Goal: Task Accomplishment & Management: Manage account settings

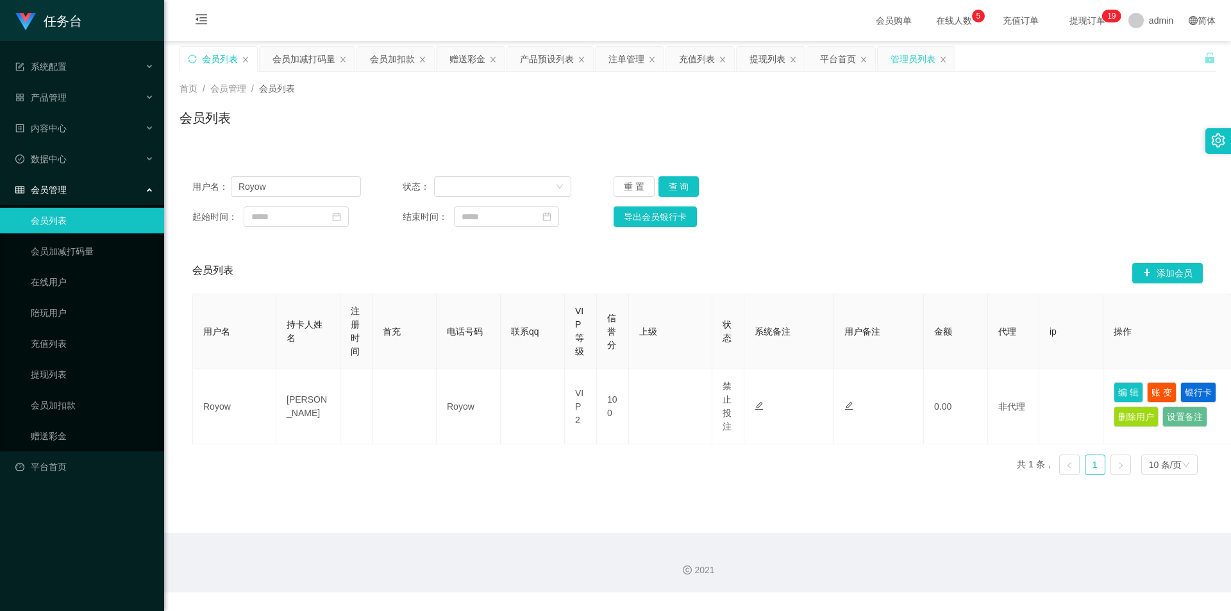
click at [592, 60] on div "管理员列表" at bounding box center [913, 59] width 45 height 24
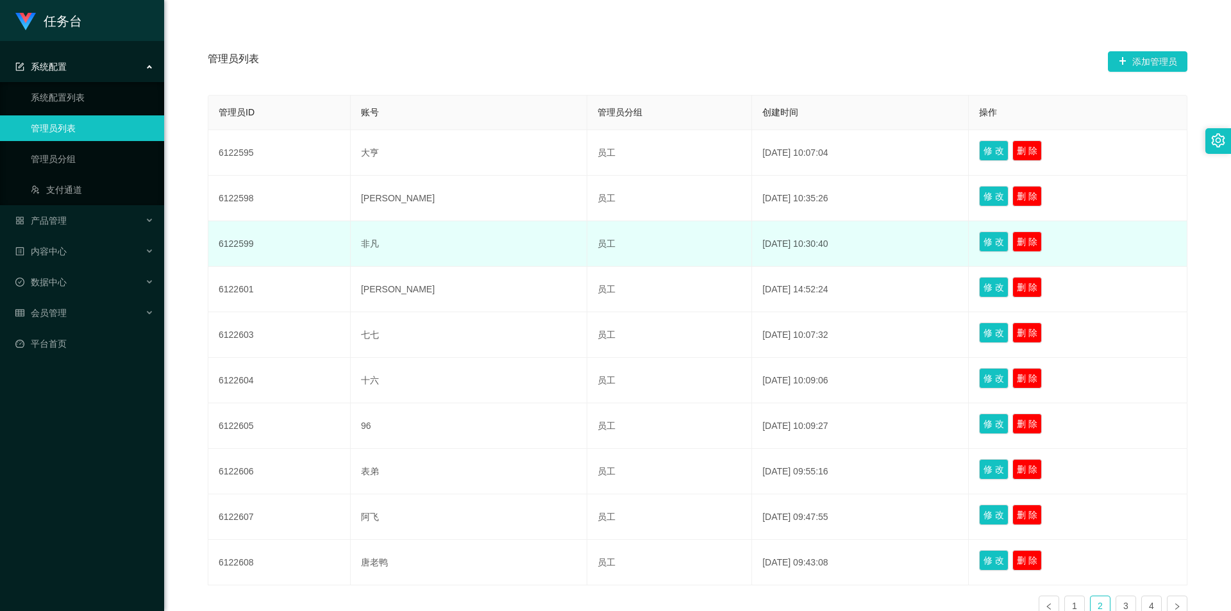
scroll to position [257, 0]
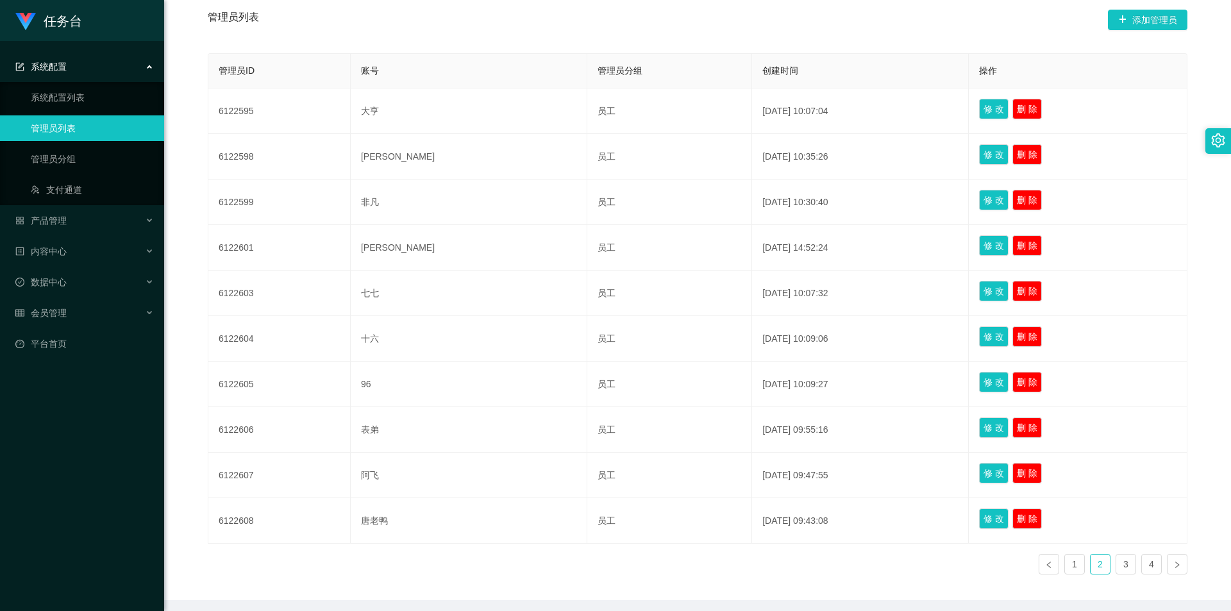
click at [592, 433] on ul "1 2 3 4" at bounding box center [1113, 564] width 149 height 21
click at [592, 433] on div "管理员ID 账号 管理员分组 创建时间 操作 6122595 大亨 员工 [DATE] 10:07:04 修 改 删 除 6122598 阿九 员工 [DAT…" at bounding box center [698, 319] width 980 height 532
click at [592, 433] on ul "1 2 3 4" at bounding box center [1113, 564] width 149 height 21
click at [592, 433] on link "1" at bounding box center [1074, 564] width 19 height 19
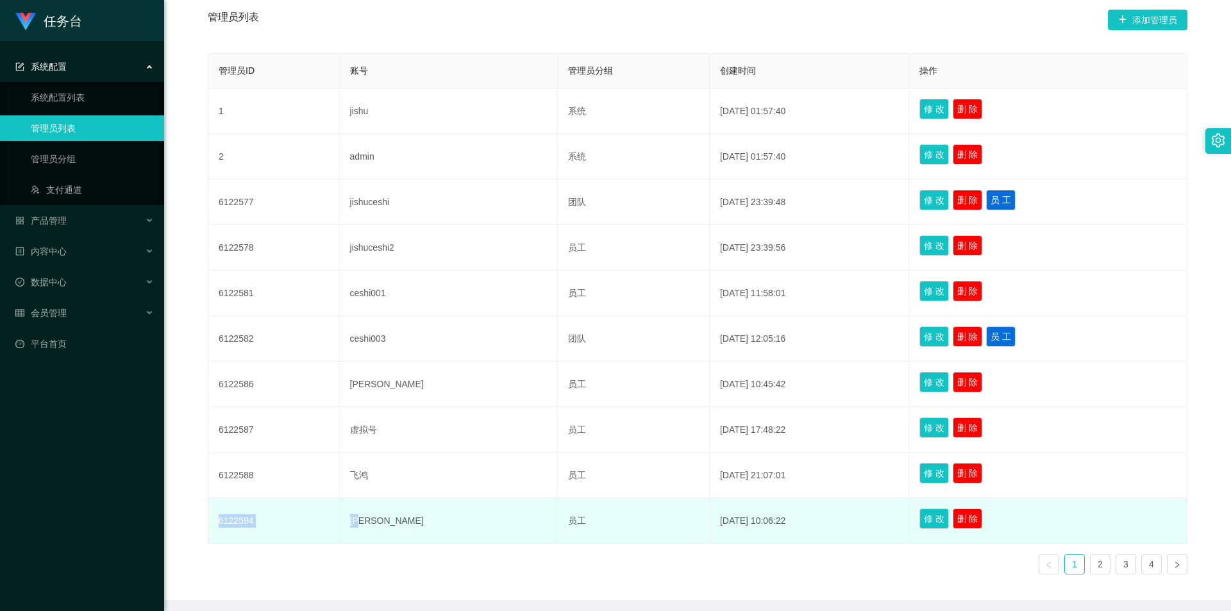
drag, startPoint x: 376, startPoint y: 526, endPoint x: 214, endPoint y: 514, distance: 162.1
click at [214, 433] on tr "6122594 小保 员工 [DATE] 10:06:22 修 改 删 除" at bounding box center [697, 521] width 979 height 46
copy tr "6122594 [PERSON_NAME]"
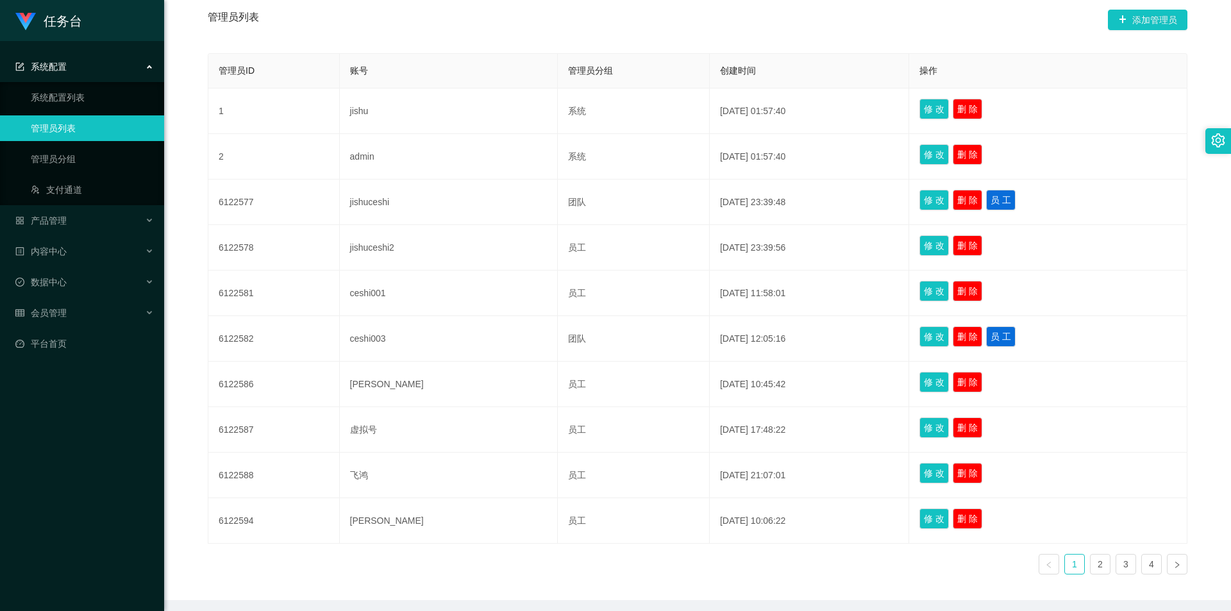
click at [592, 433] on div "管理员ID 账号 管理员分组 创建时间 操作 1 jishu 系统 [DATE] 01:57:40 修 改 删 除 2 admin 系统 [DATE] 01:…" at bounding box center [698, 319] width 980 height 532
click at [592, 433] on link "2" at bounding box center [1100, 564] width 19 height 19
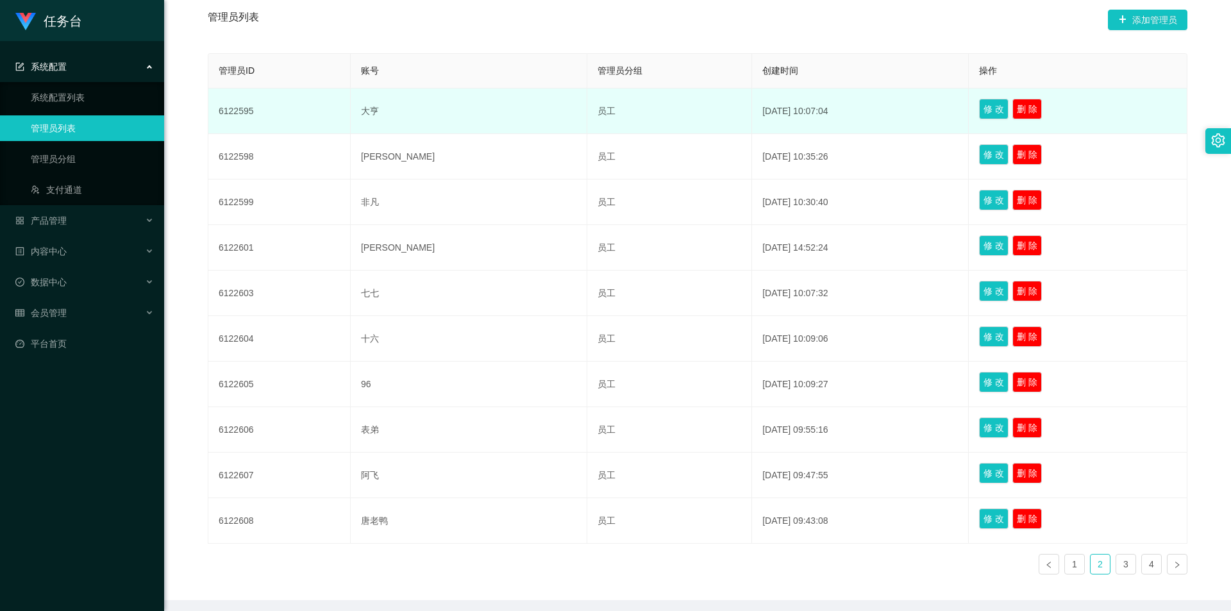
click at [404, 108] on td "大亨" at bounding box center [469, 111] width 237 height 46
drag, startPoint x: 399, startPoint y: 110, endPoint x: 214, endPoint y: 103, distance: 184.8
click at [214, 103] on tr "6122595 大亨 员工 [DATE] 10:07:04 修 改 删 除" at bounding box center [697, 111] width 979 height 46
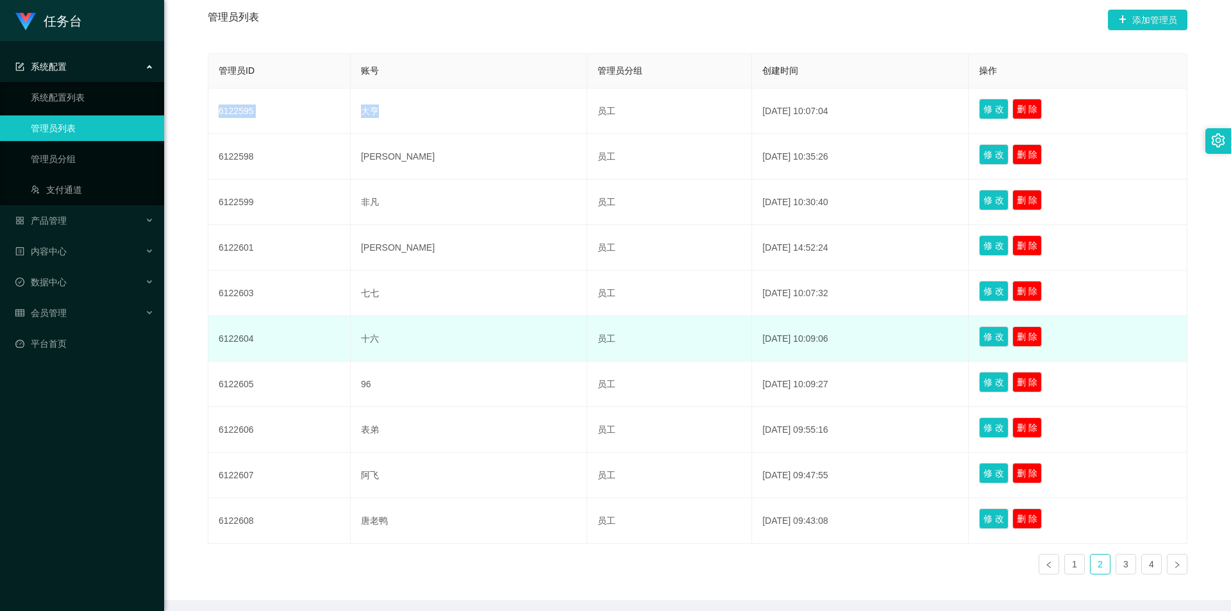
copy tr "6122595 大亨"
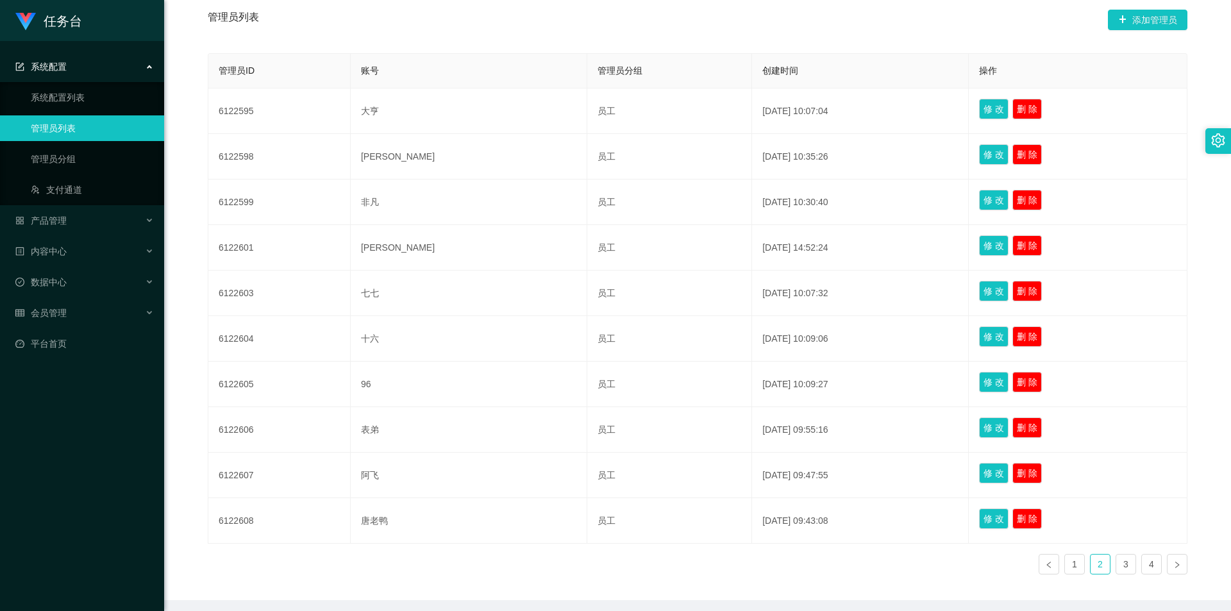
click at [592, 433] on div "管理员ID 账号 管理员分组 创建时间 操作 6122595 大亨 员工 [DATE] 10:07:04 修 改 删 除 6122598 阿九 员工 [DAT…" at bounding box center [698, 319] width 980 height 532
click at [592, 433] on link "3" at bounding box center [1125, 564] width 19 height 19
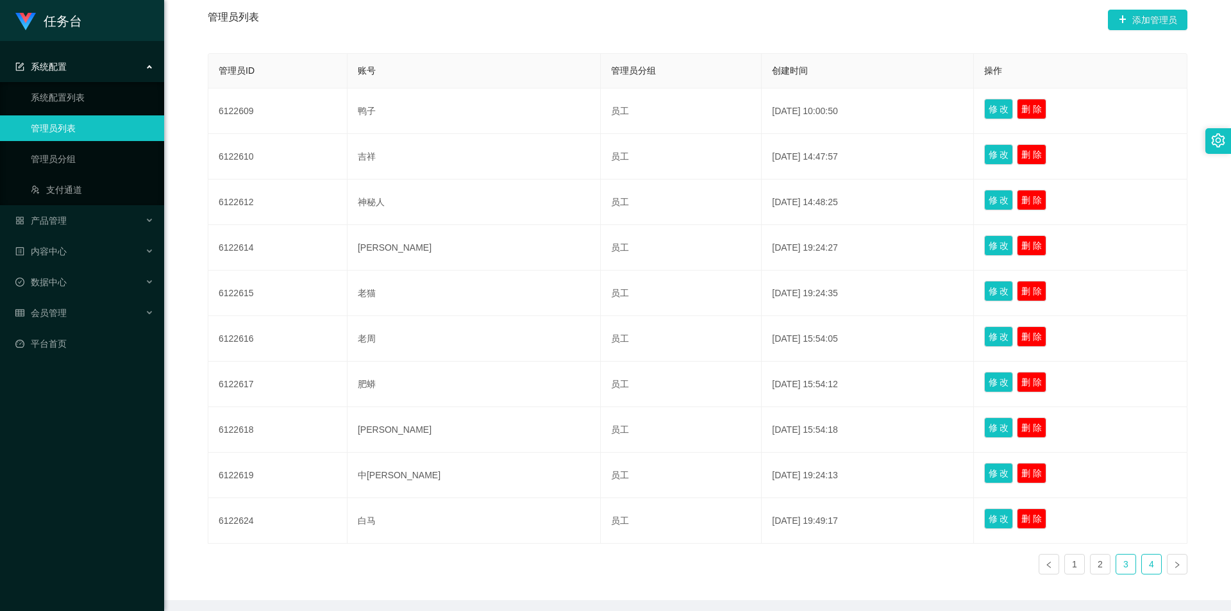
click at [592, 433] on link "4" at bounding box center [1151, 564] width 19 height 19
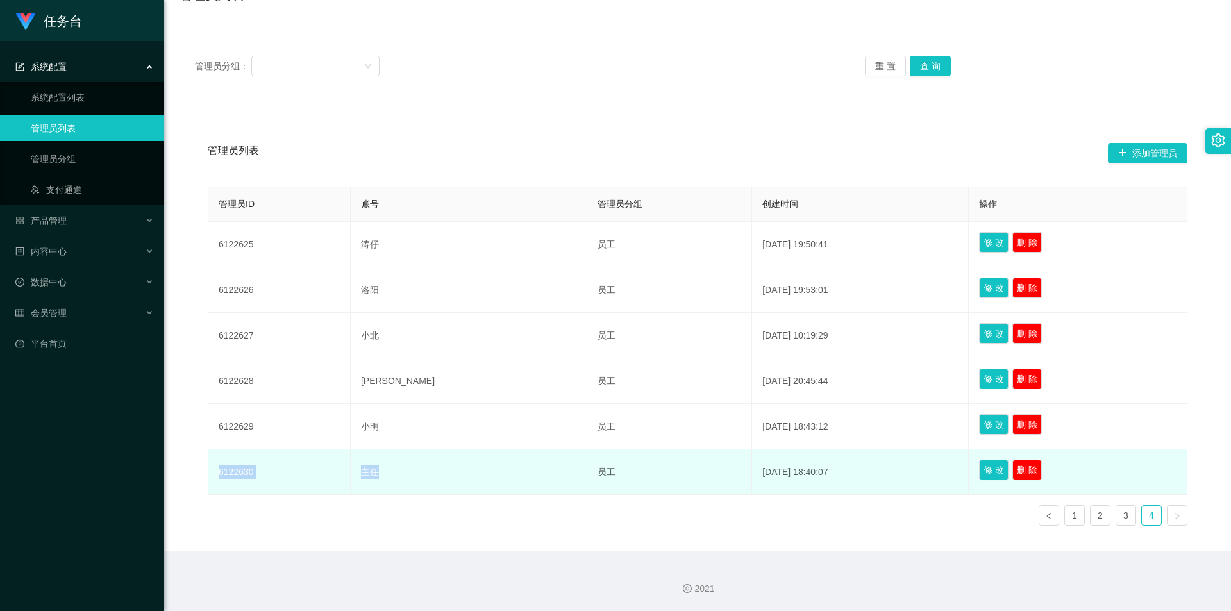
drag, startPoint x: 413, startPoint y: 476, endPoint x: 214, endPoint y: 472, distance: 199.5
click at [214, 433] on tr "6122630 主任 员工 [DATE] 18:40:07 修 改 删 除" at bounding box center [697, 473] width 979 height 46
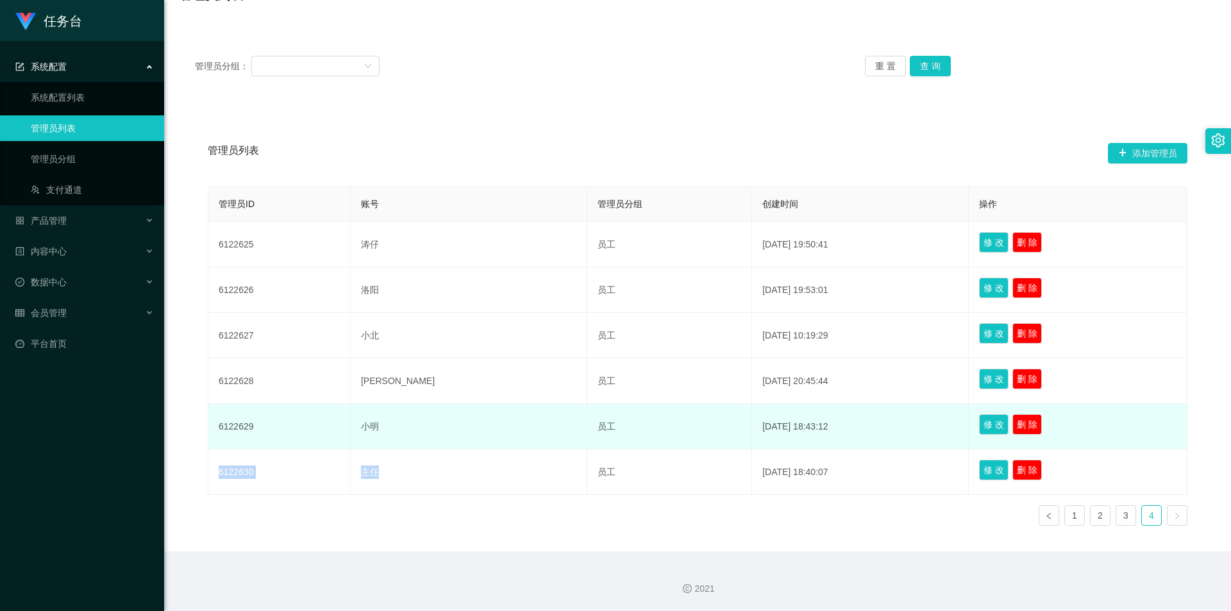
copy tr "6122630 主任"
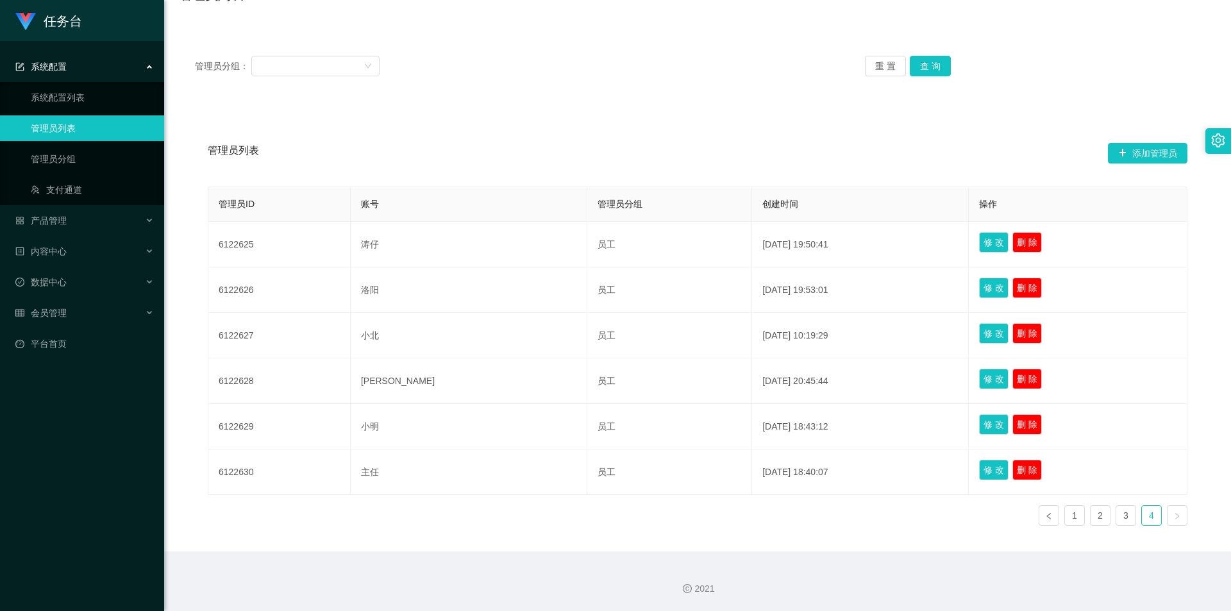
click at [592, 433] on div "管理员列表 添加管理员 管理员ID 账号 管理员分组 创建时间 操作 6122625 涛仔 员工 [DATE] 19:50:41 修 改 删 除 612262…" at bounding box center [698, 328] width 1036 height 447
click at [592, 433] on link "1" at bounding box center [1074, 515] width 19 height 19
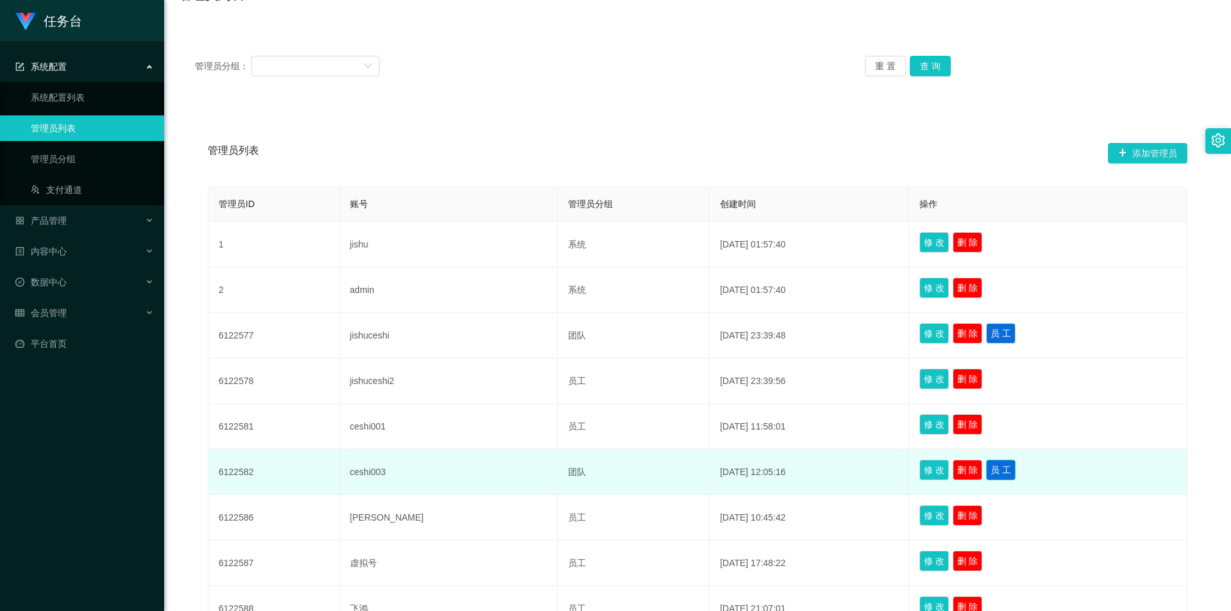
click at [592, 433] on button "员 工" at bounding box center [1000, 470] width 29 height 21
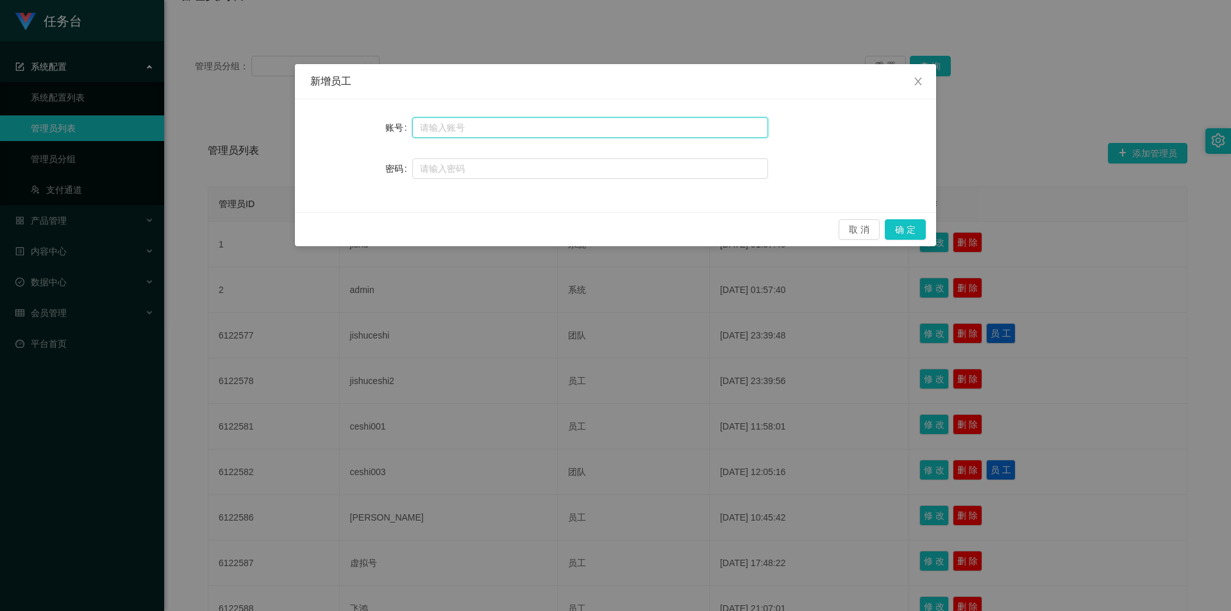
click at [481, 126] on input "text" at bounding box center [590, 127] width 356 height 21
type input "大亨1"
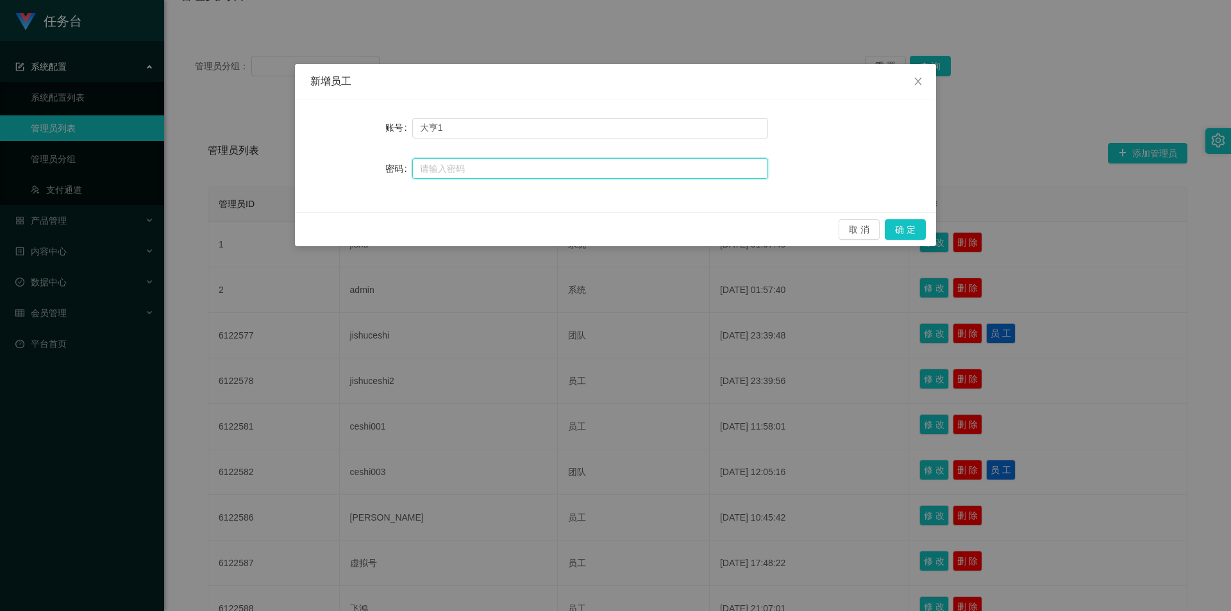
click at [516, 161] on input "text" at bounding box center [590, 168] width 356 height 21
type input "123123"
click at [592, 226] on button "确 定" at bounding box center [905, 229] width 41 height 21
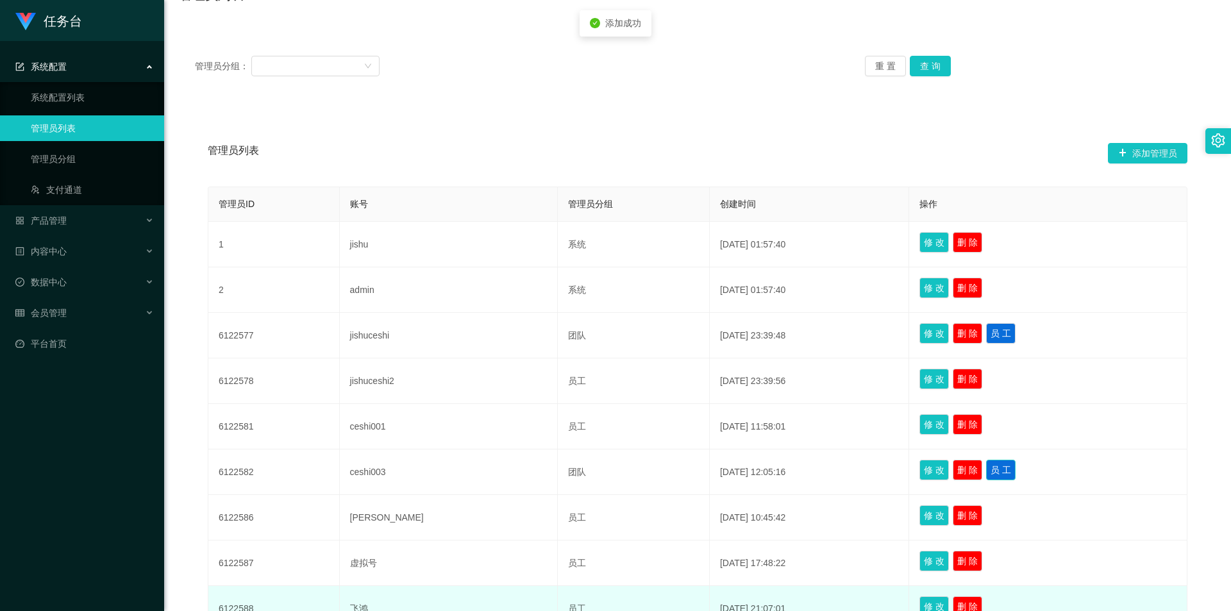
scroll to position [305, 0]
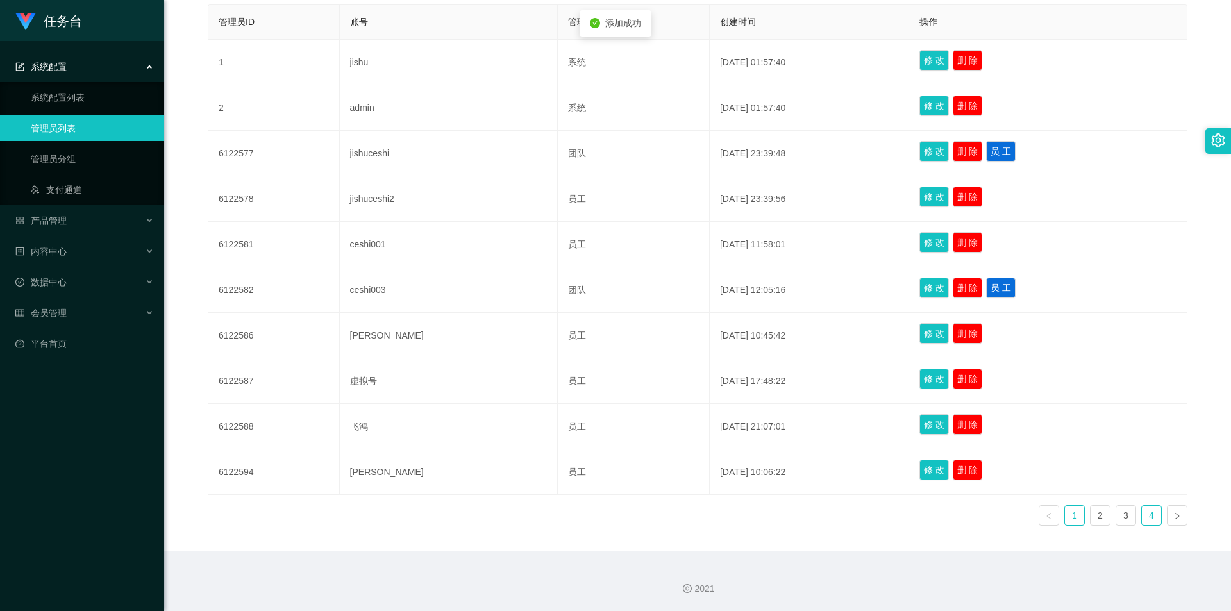
click at [592, 433] on link "4" at bounding box center [1151, 515] width 19 height 19
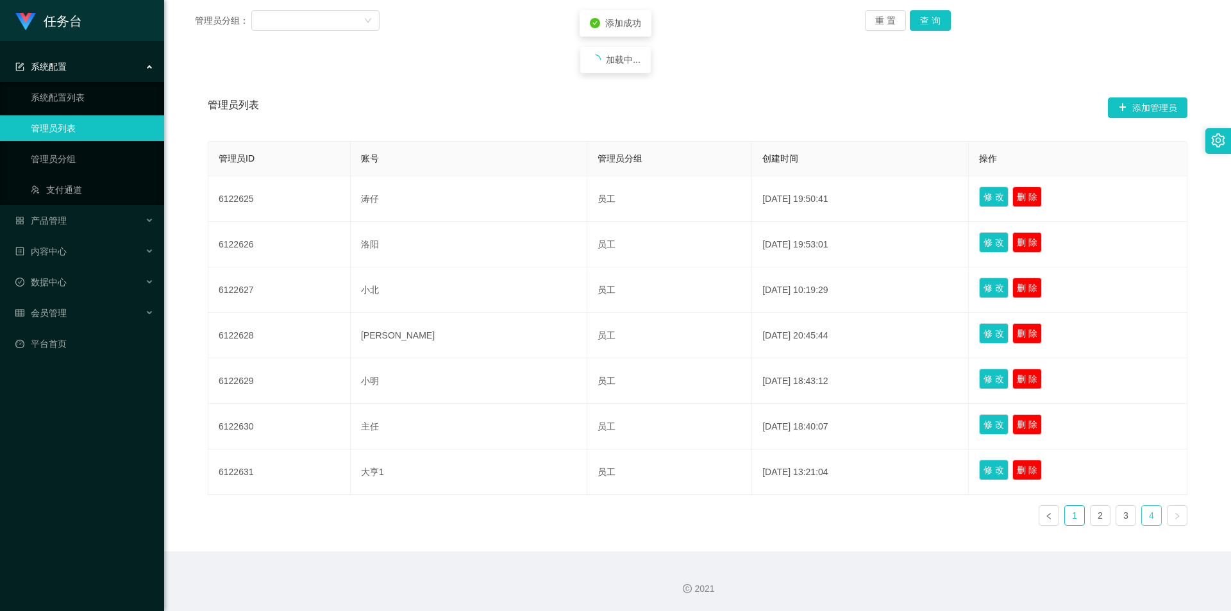
scroll to position [169, 0]
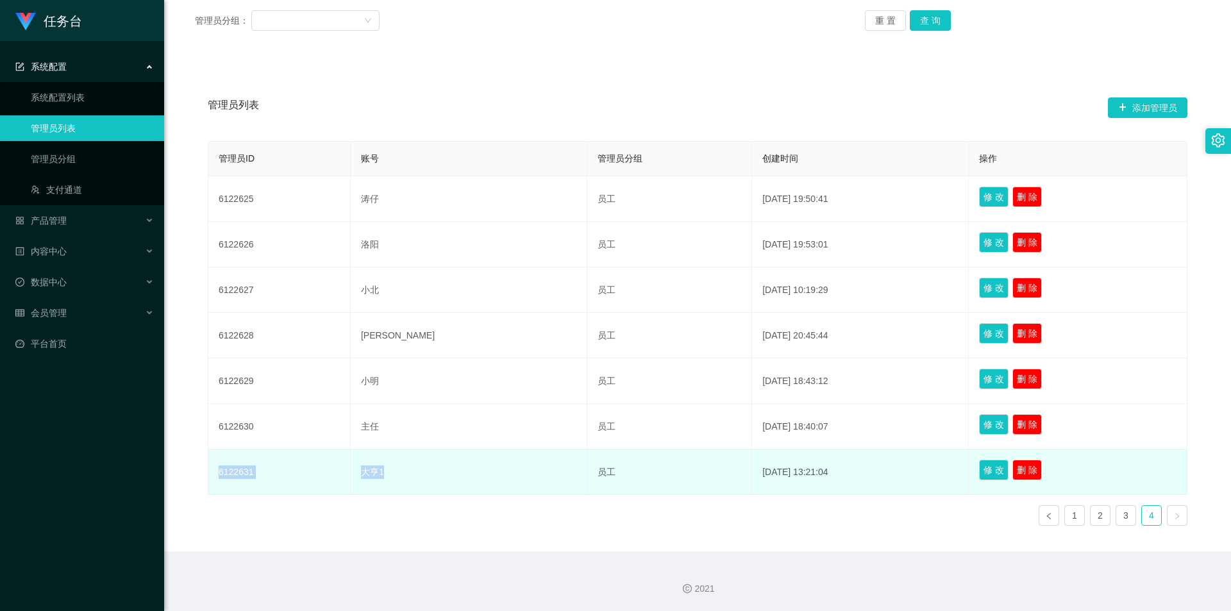
drag, startPoint x: 401, startPoint y: 476, endPoint x: 214, endPoint y: 467, distance: 187.4
click at [214, 433] on tr "6122631 大亨1 员工 [DATE] 13:21:04 修 改 删 除" at bounding box center [697, 473] width 979 height 46
copy tr "6122631 大亨1"
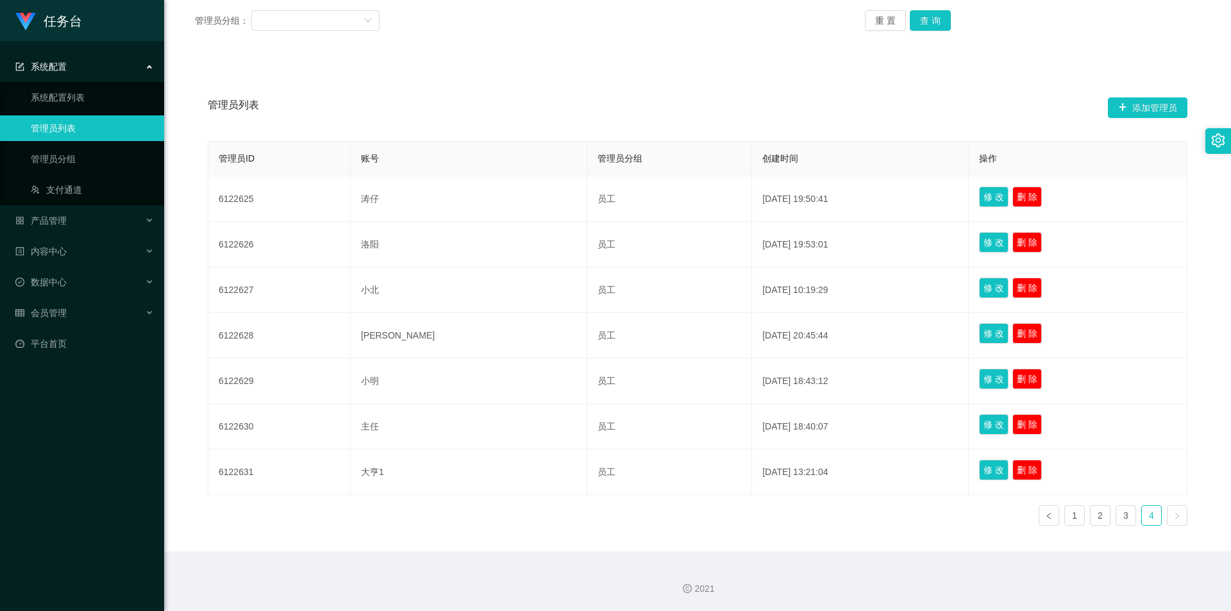
click at [592, 80] on div "管理员列表 添加管理员 管理员ID 账号 管理员分组 创建时间 操作 6122625 涛仔 员工 [DATE] 19:50:41 修 改 删 除 612262…" at bounding box center [698, 305] width 1036 height 492
click at [592, 20] on button "查 询" at bounding box center [930, 20] width 41 height 21
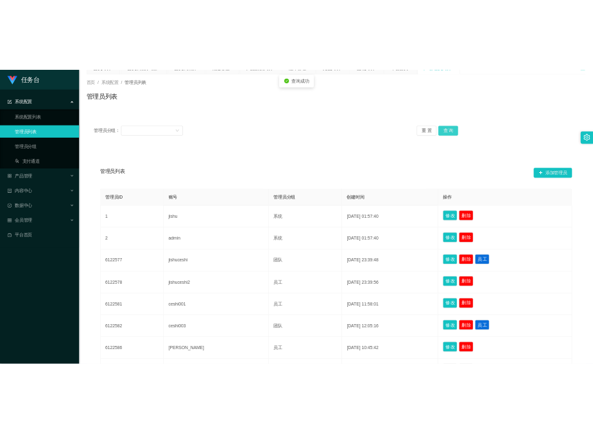
scroll to position [0, 0]
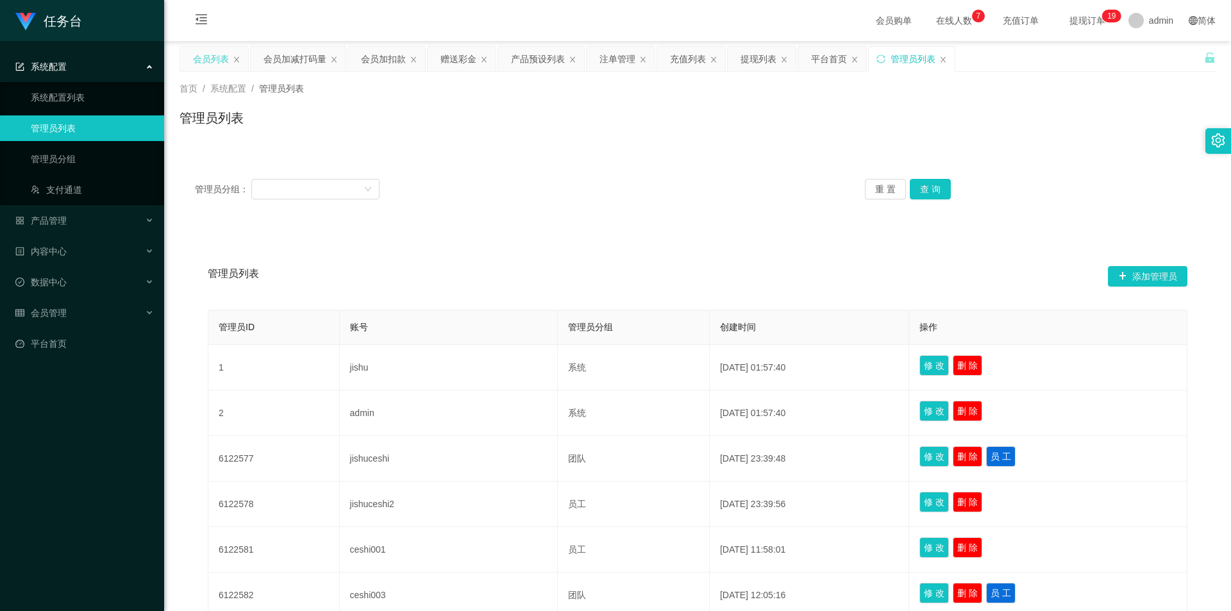
click at [213, 58] on div "会员列表" at bounding box center [211, 59] width 36 height 24
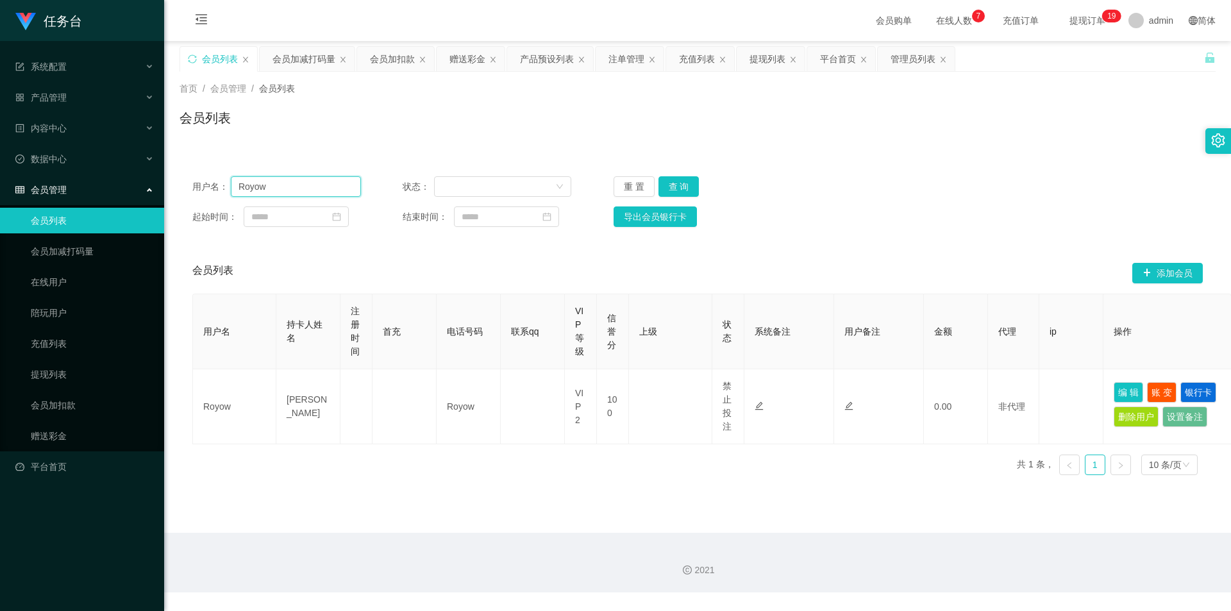
click at [277, 195] on input "Royow" at bounding box center [296, 186] width 130 height 21
paste input "13586921335"
type input "13586921335"
click at [592, 180] on button "查 询" at bounding box center [679, 186] width 41 height 21
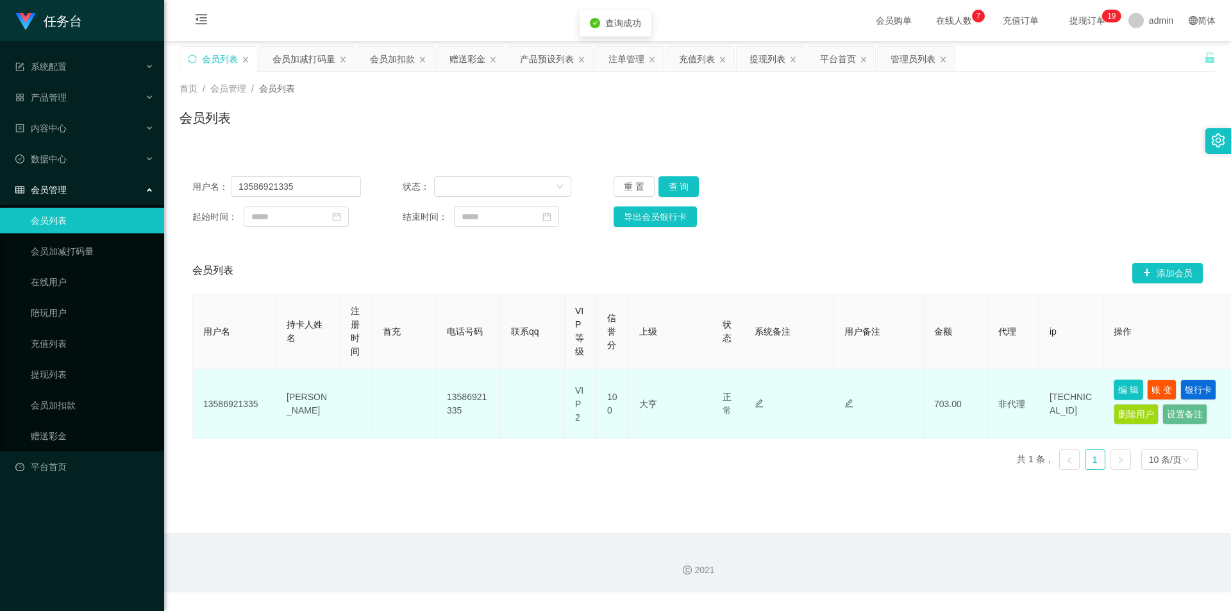
click at [592, 385] on button "编 辑" at bounding box center [1128, 390] width 29 height 21
type input "[PERSON_NAME]"
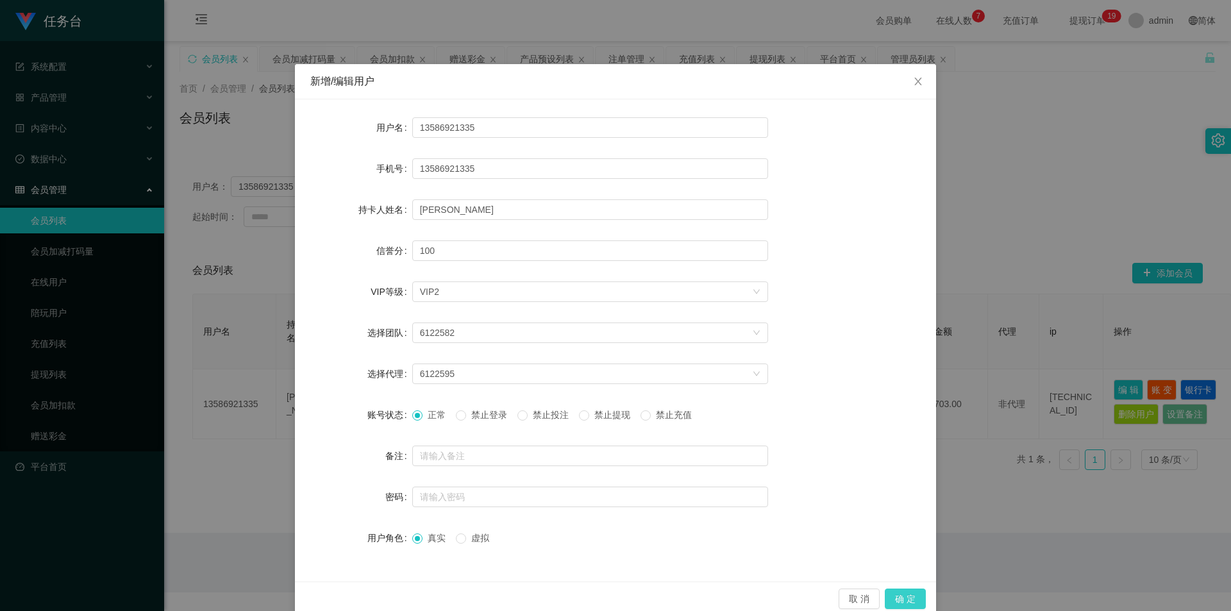
click at [592, 433] on button "确 定" at bounding box center [905, 599] width 41 height 21
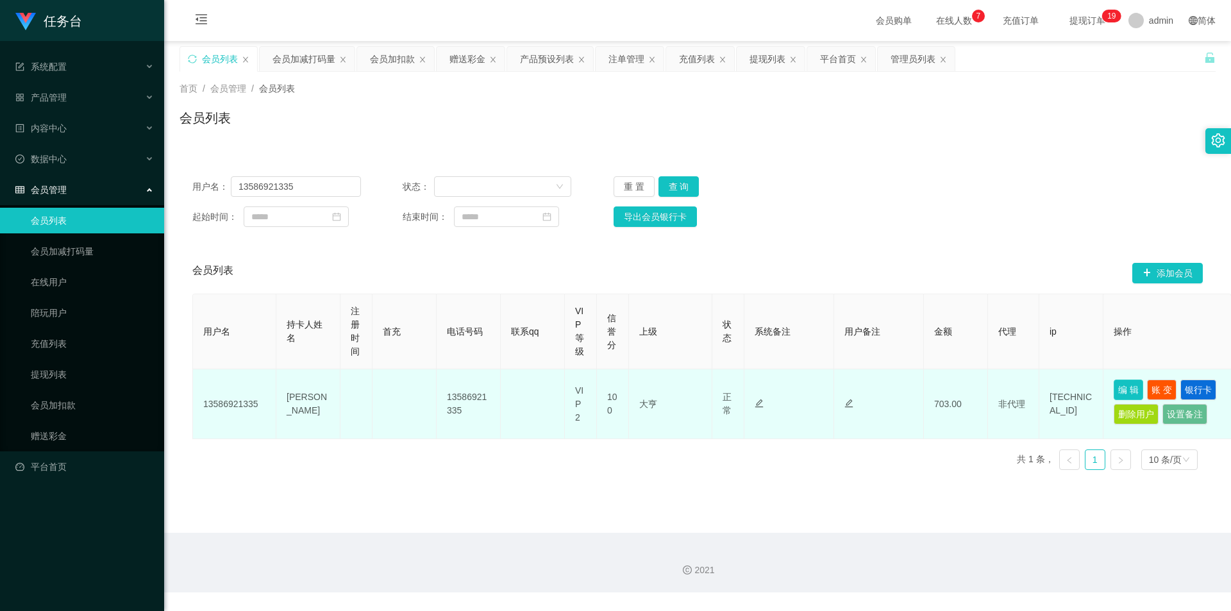
click at [592, 392] on button "编 辑" at bounding box center [1128, 390] width 29 height 21
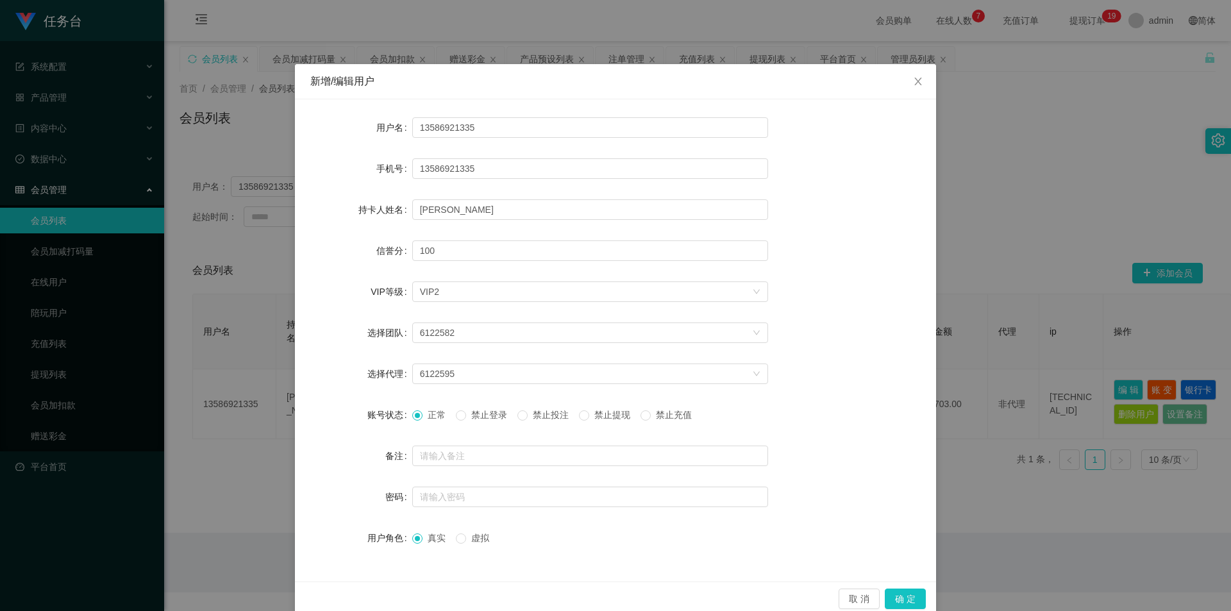
click at [592, 69] on div "新增/编辑用户 用户名 13586921335 手机号 13586921335 持卡人姓名 [PERSON_NAME]分 100 VIP等级 选择VIP等级 …" at bounding box center [615, 305] width 1231 height 611
